Goal: Navigation & Orientation: Find specific page/section

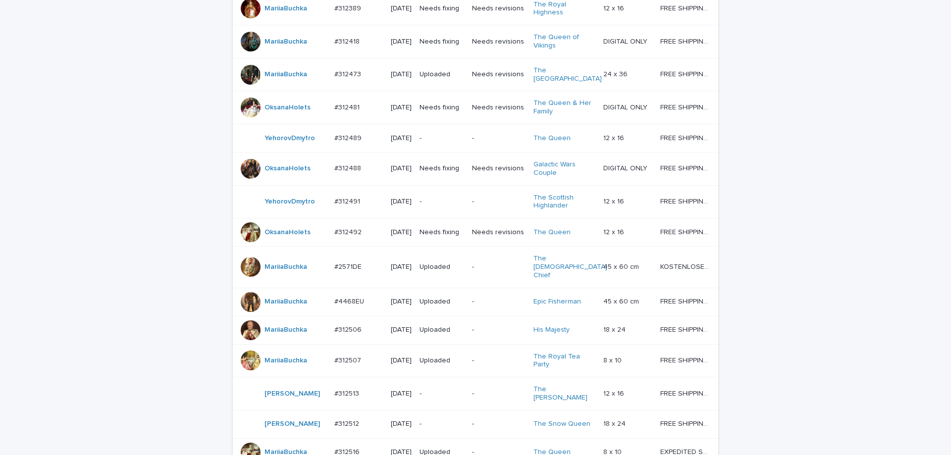
scroll to position [793, 0]
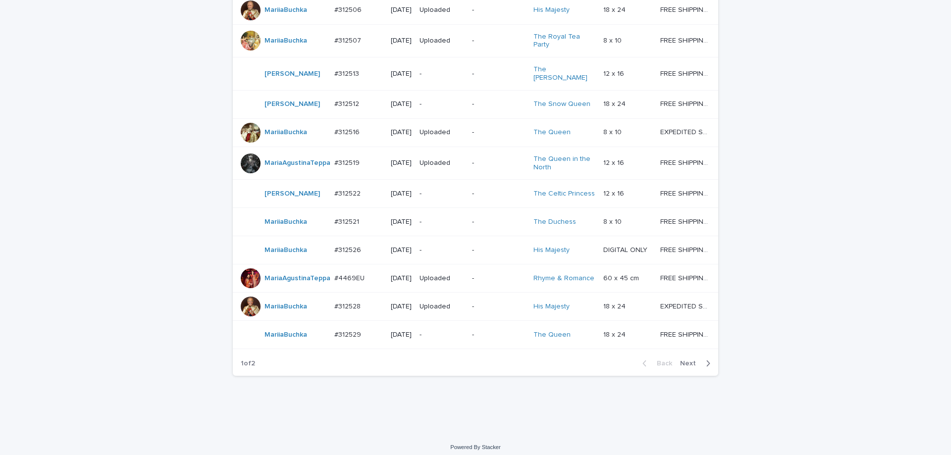
click at [692, 367] on span "Next" at bounding box center [691, 363] width 22 height 7
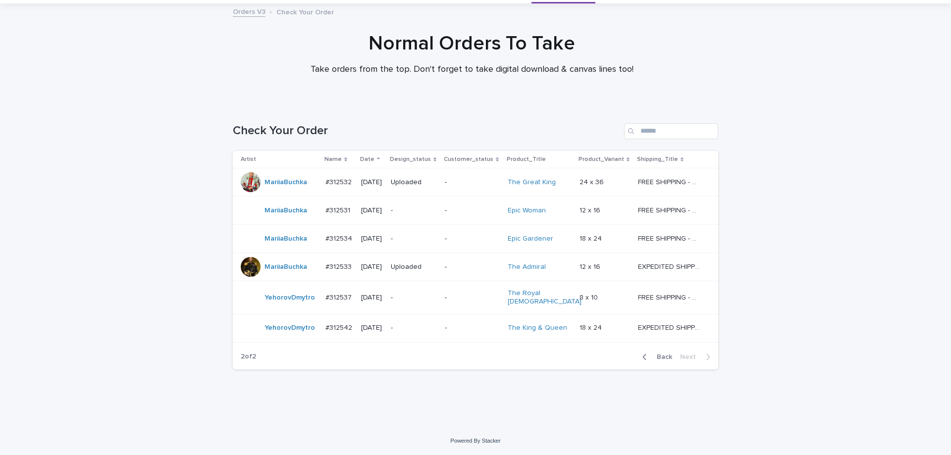
scroll to position [47, 0]
